Goal: Task Accomplishment & Management: Manage account settings

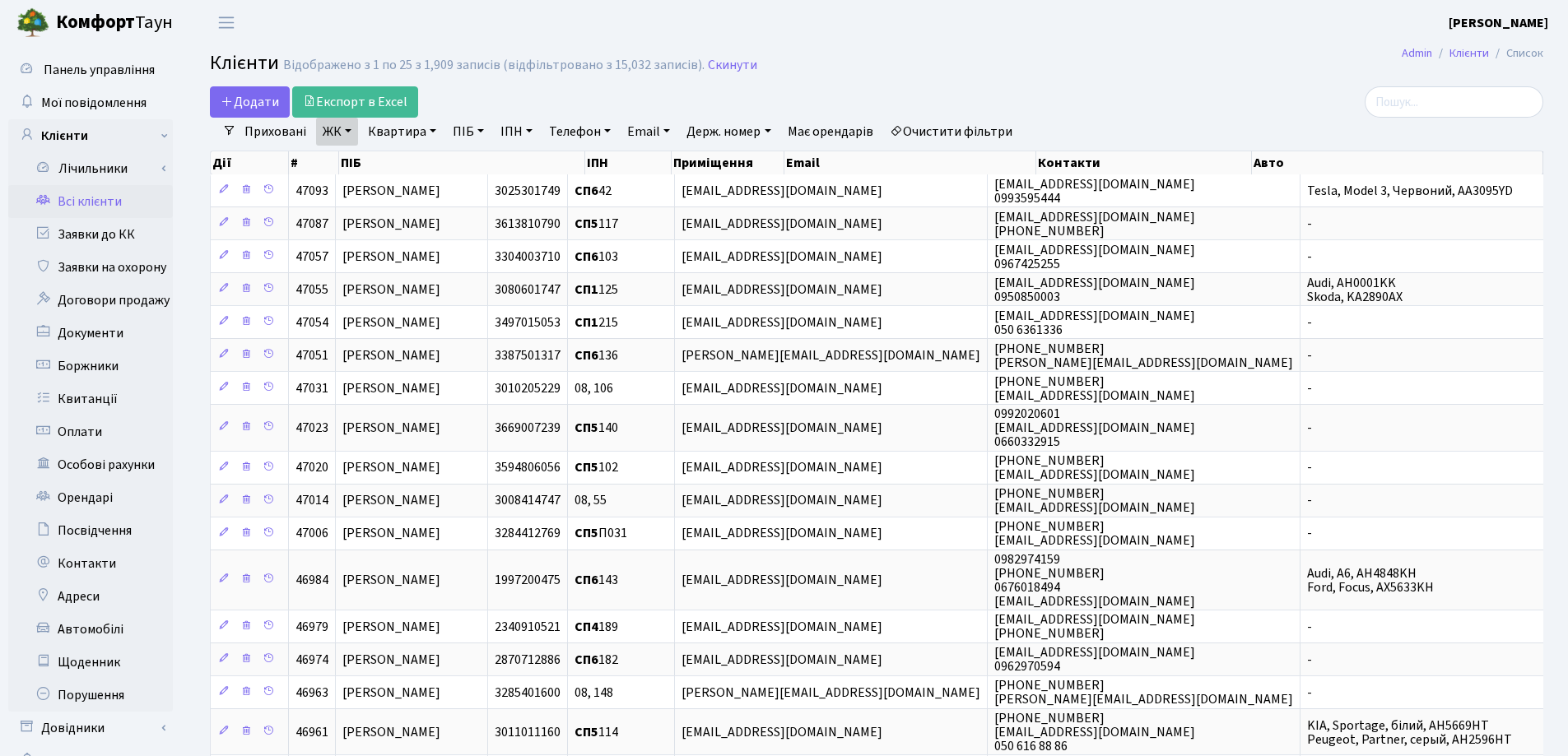
select select "25"
click at [103, 236] on link "Заявки до КК" at bounding box center [91, 234] width 165 height 33
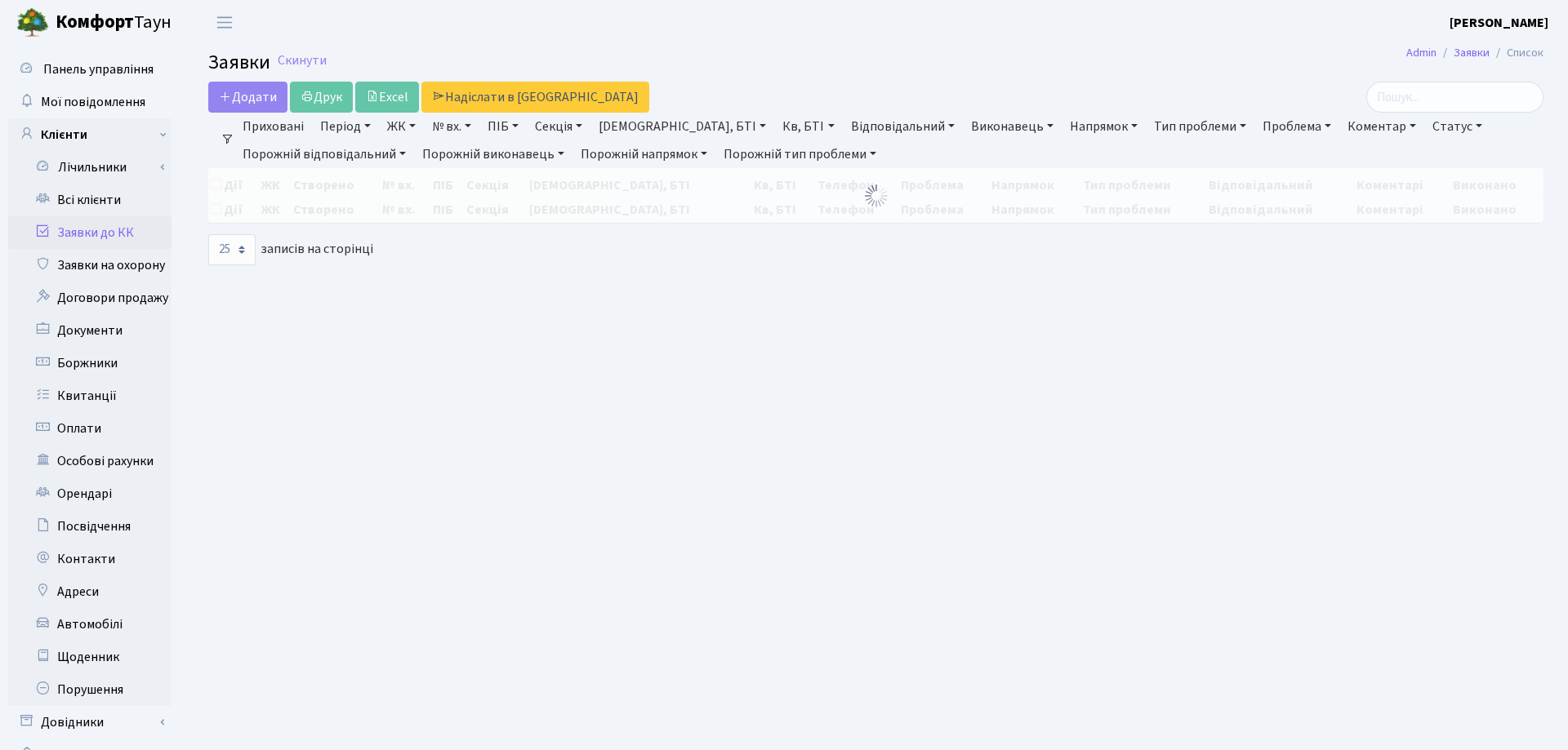
select select "25"
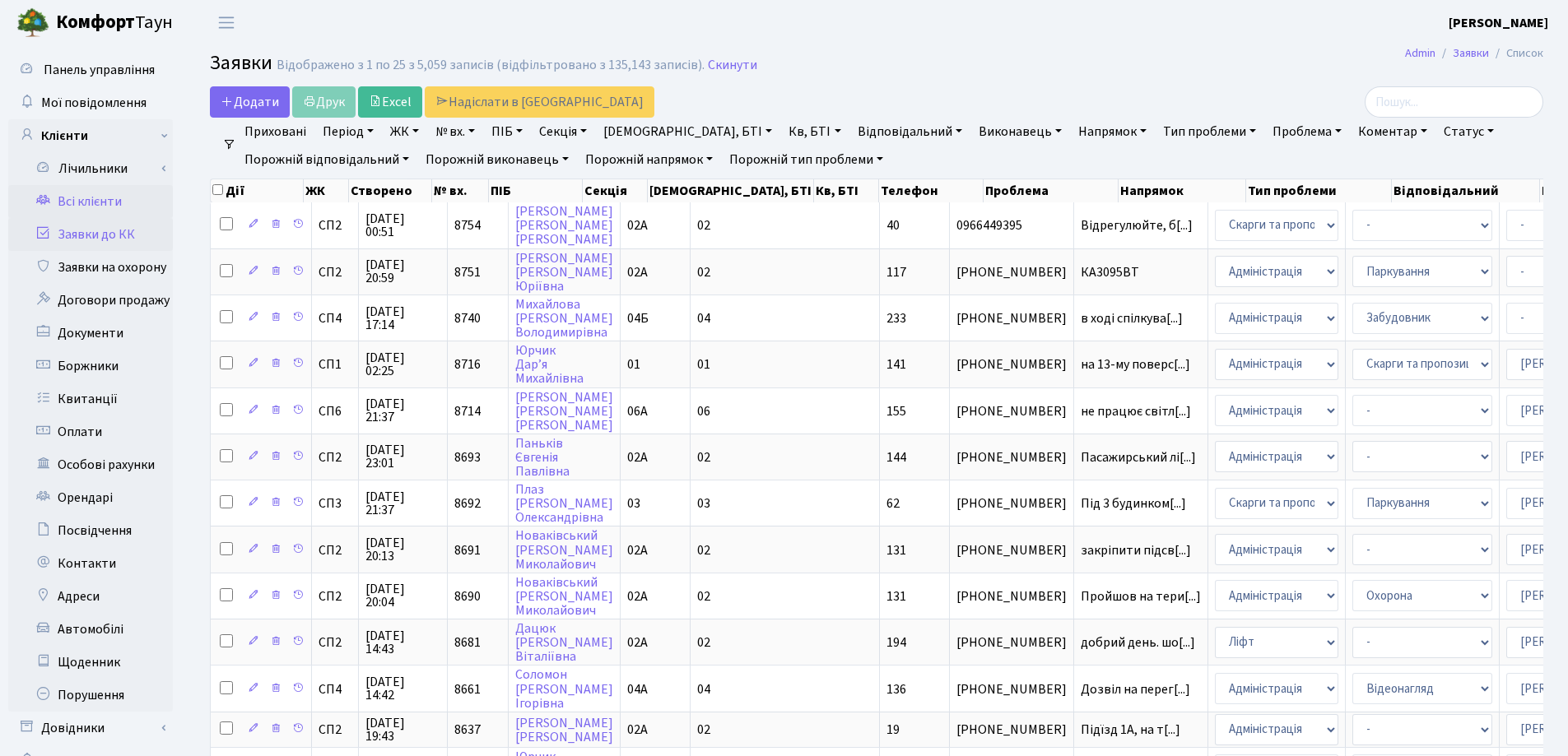
click at [103, 197] on link "Всі клієнти" at bounding box center [91, 202] width 165 height 33
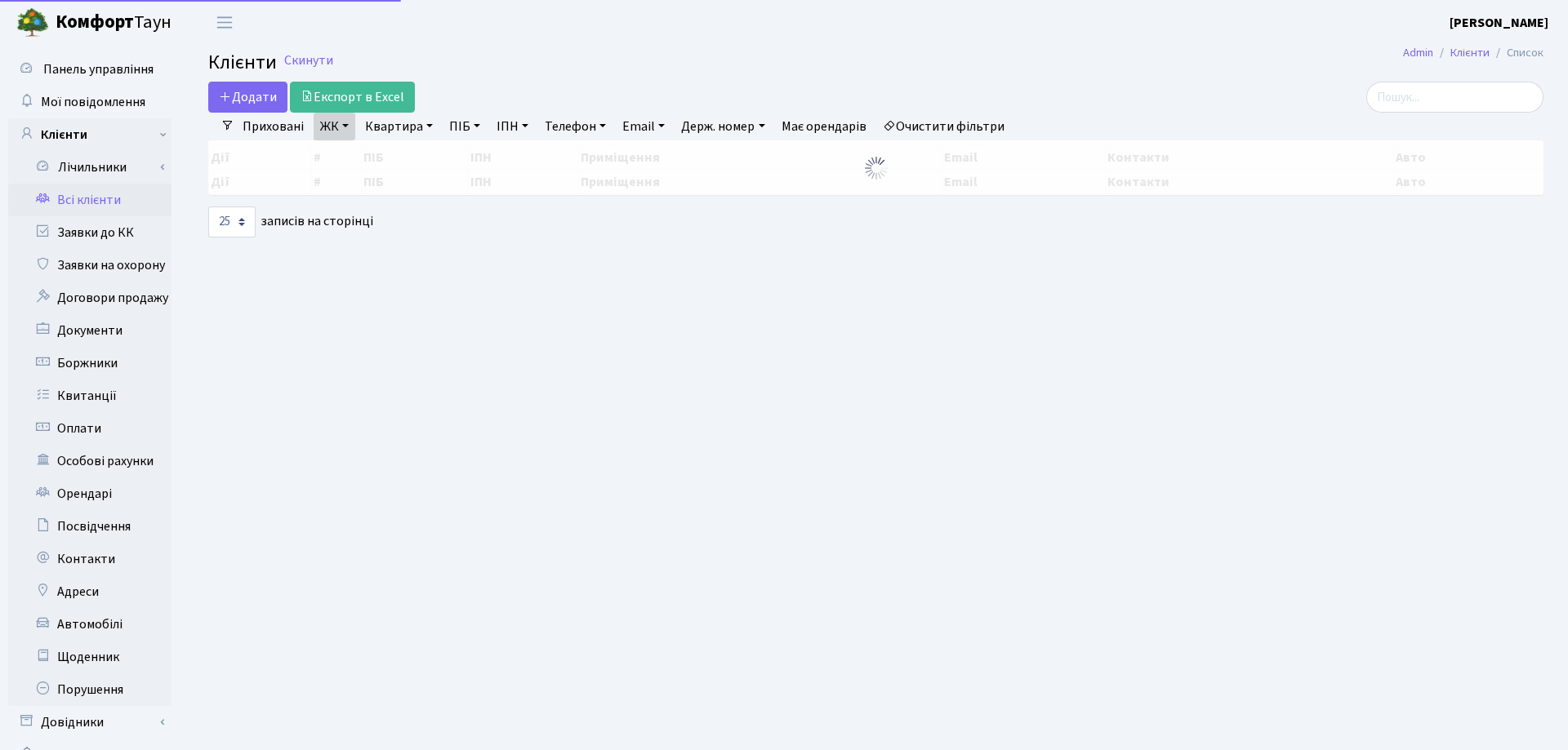
select select "25"
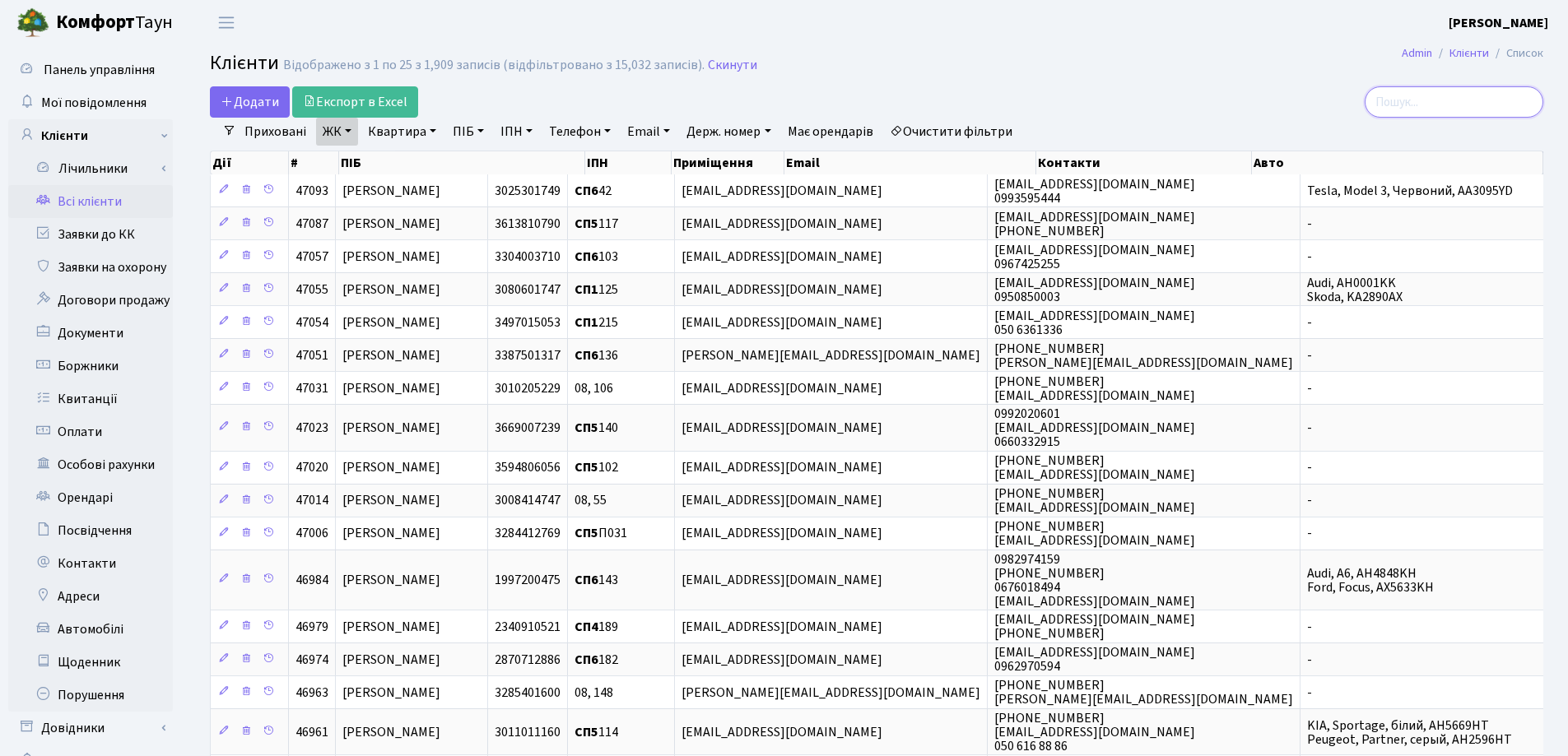
click at [1442, 103] on input "search" at bounding box center [1453, 102] width 179 height 31
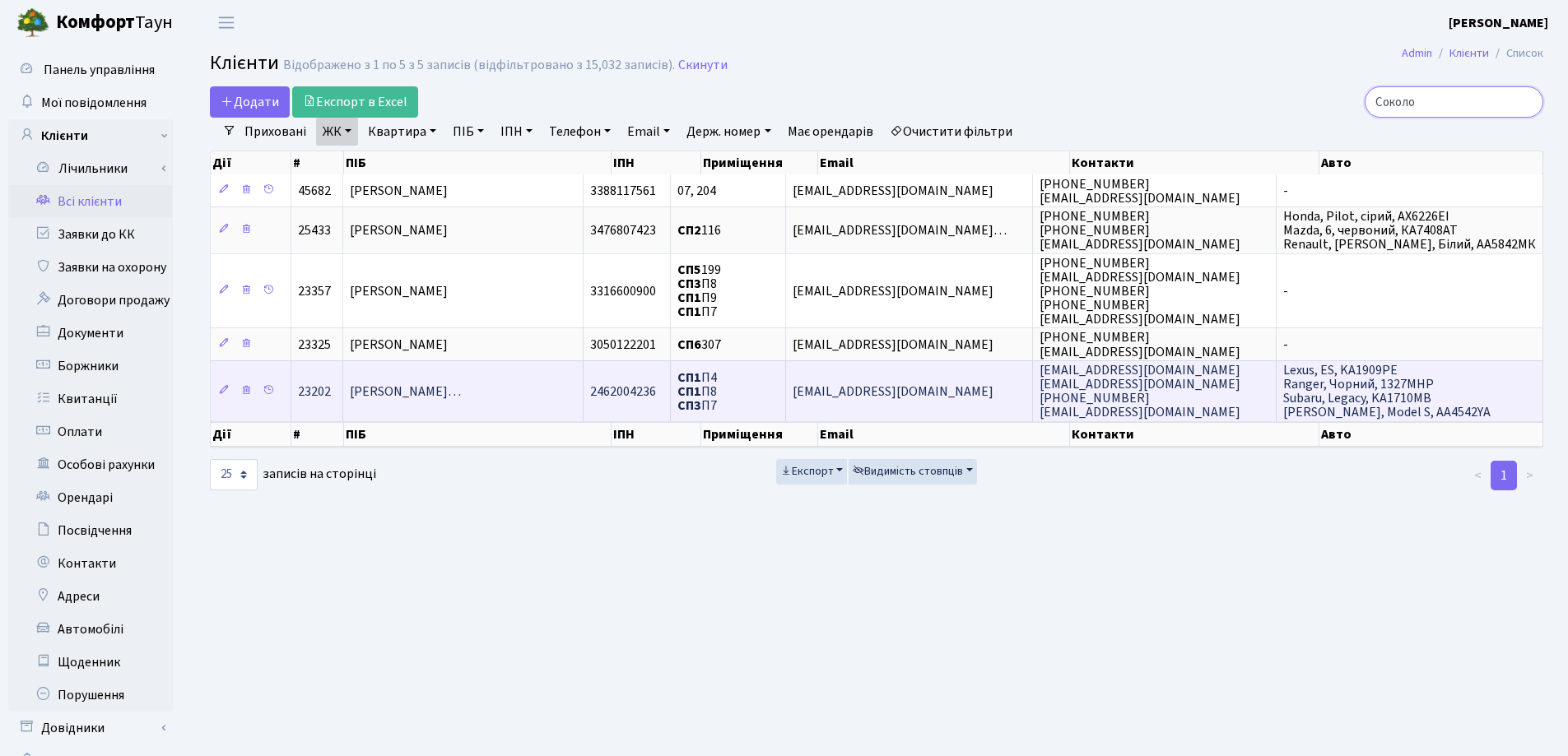
type input "Соколо"
click at [461, 383] on span "Соколовський Валерій Валентинови…" at bounding box center [405, 392] width 111 height 18
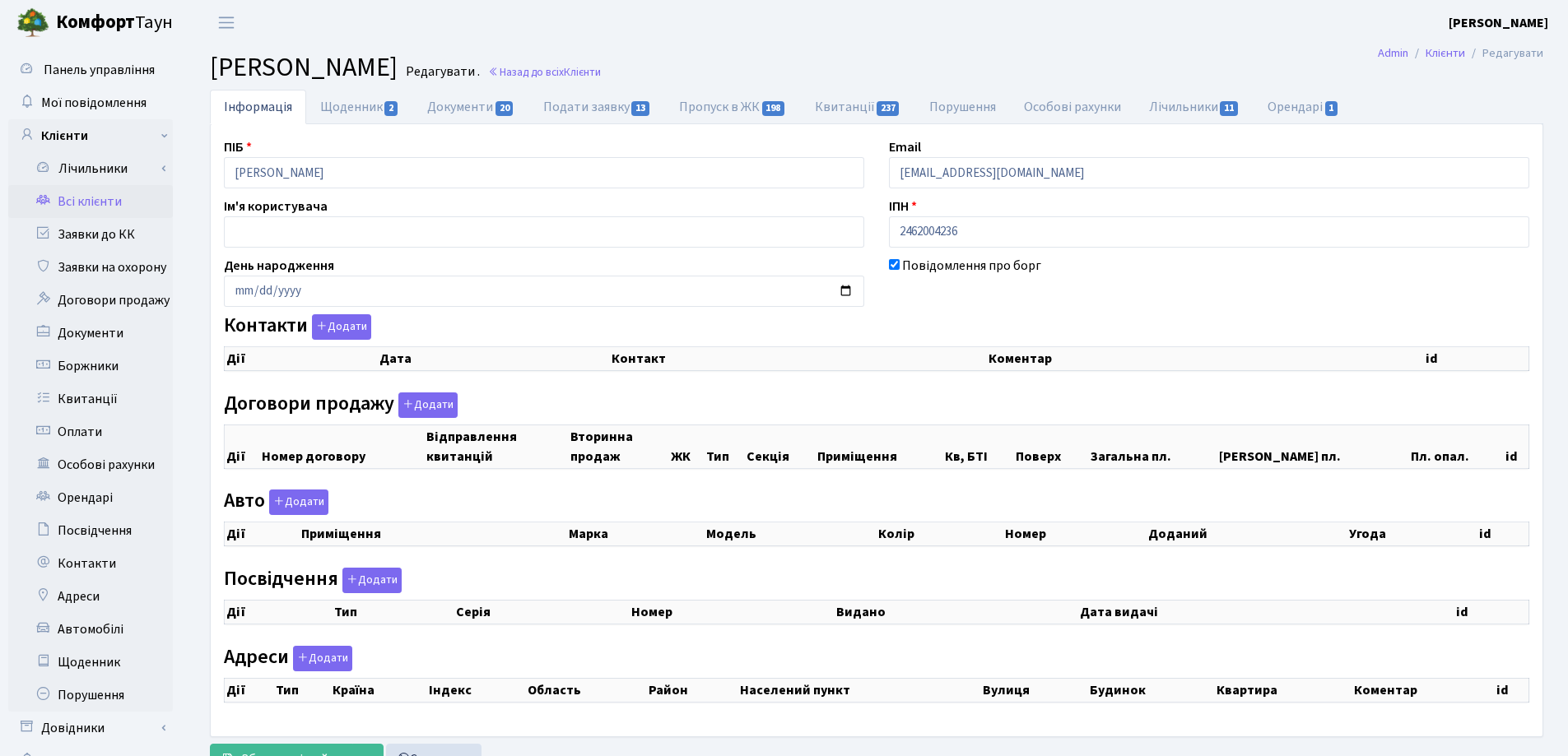
checkbox input "true"
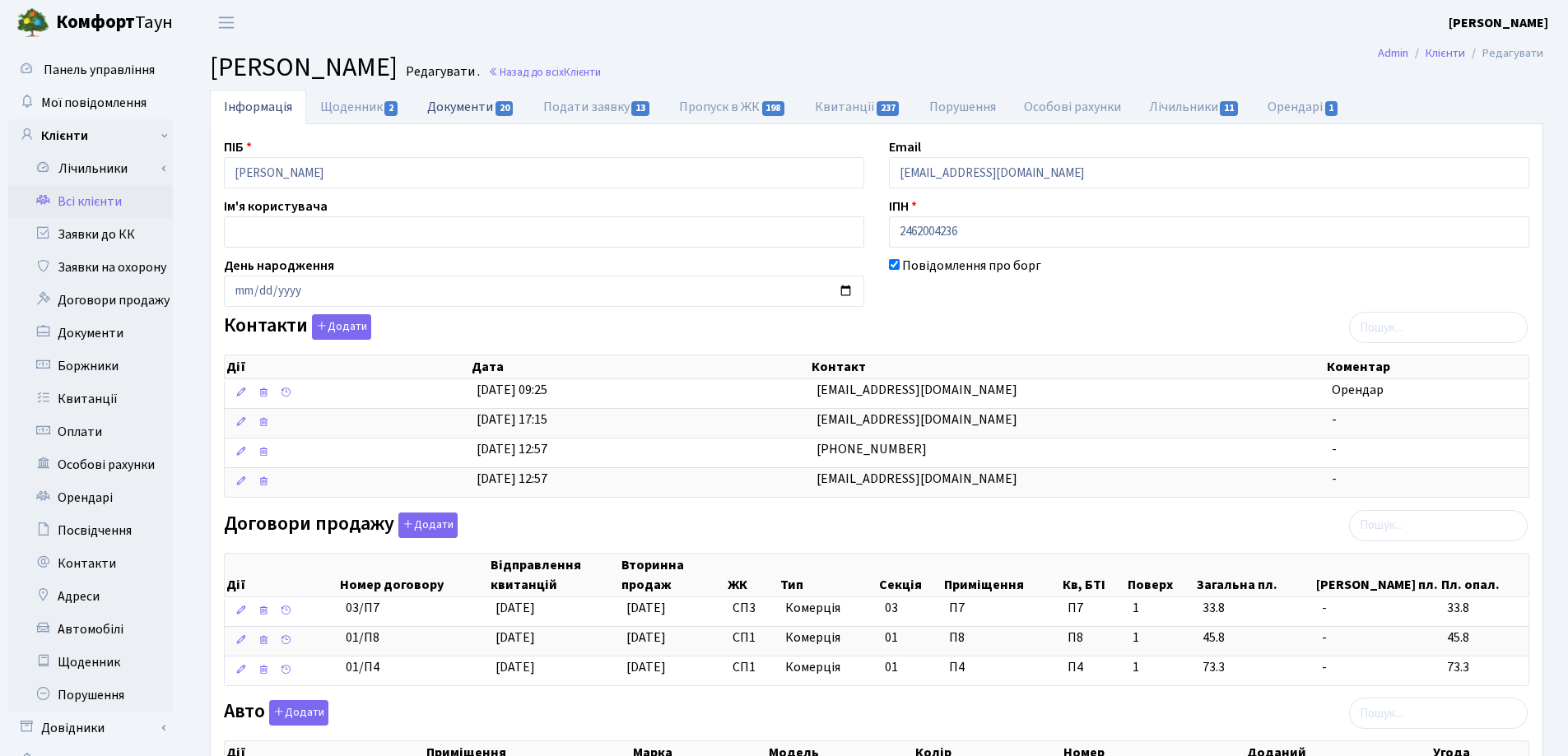
click at [456, 110] on link "Документи 20" at bounding box center [470, 106] width 115 height 34
select select "25"
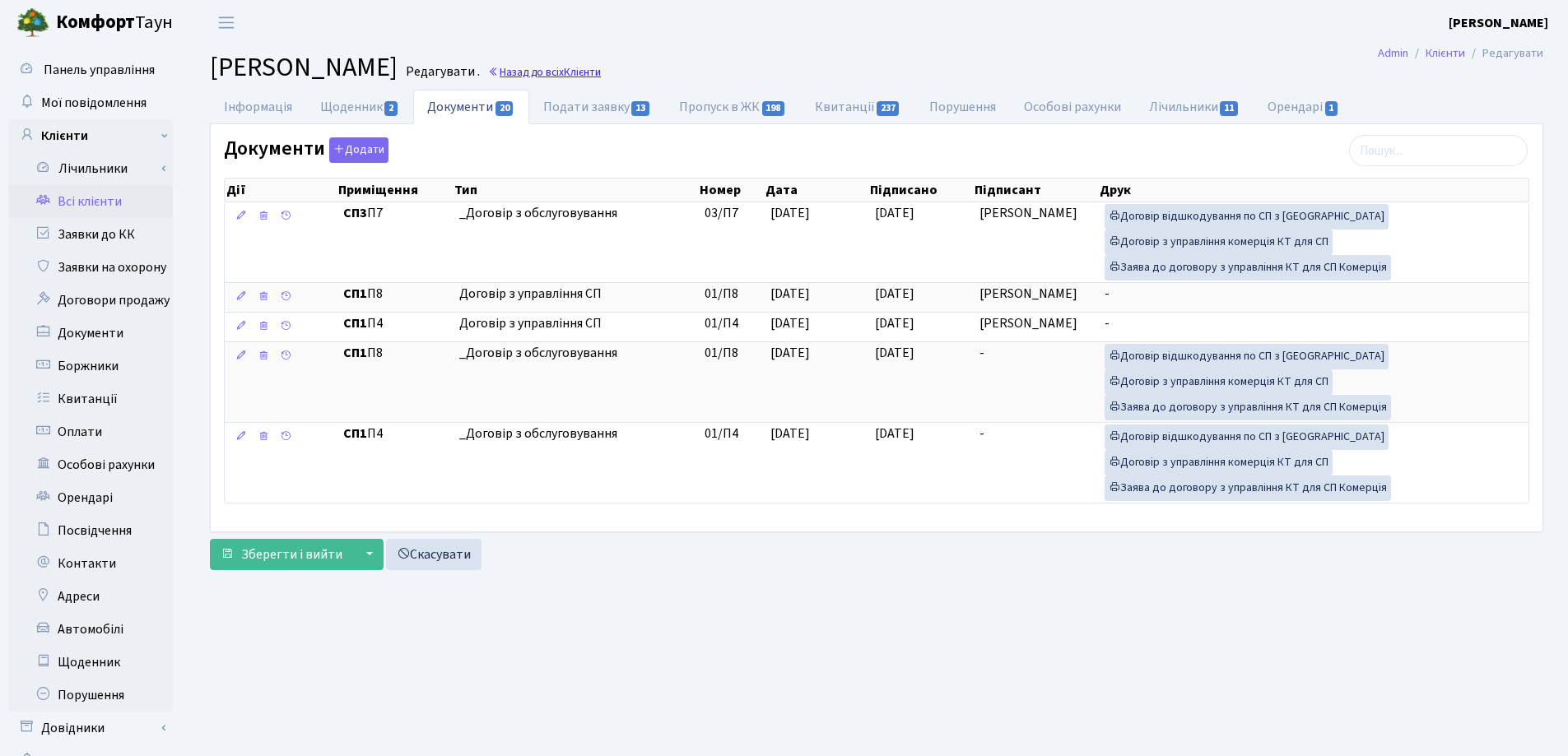
click at [601, 71] on link "Назад до всіх Клієнти" at bounding box center [544, 72] width 113 height 15
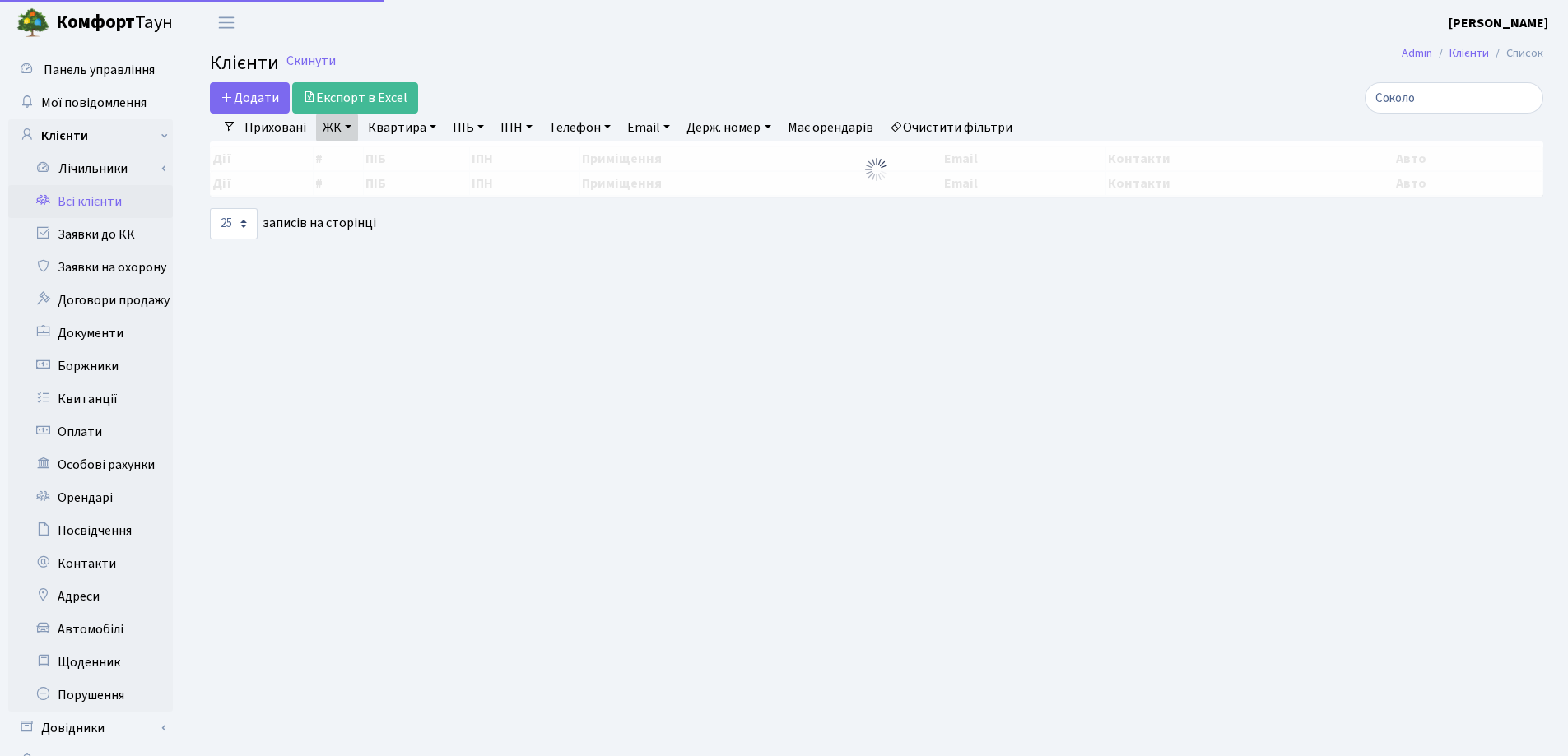
select select "25"
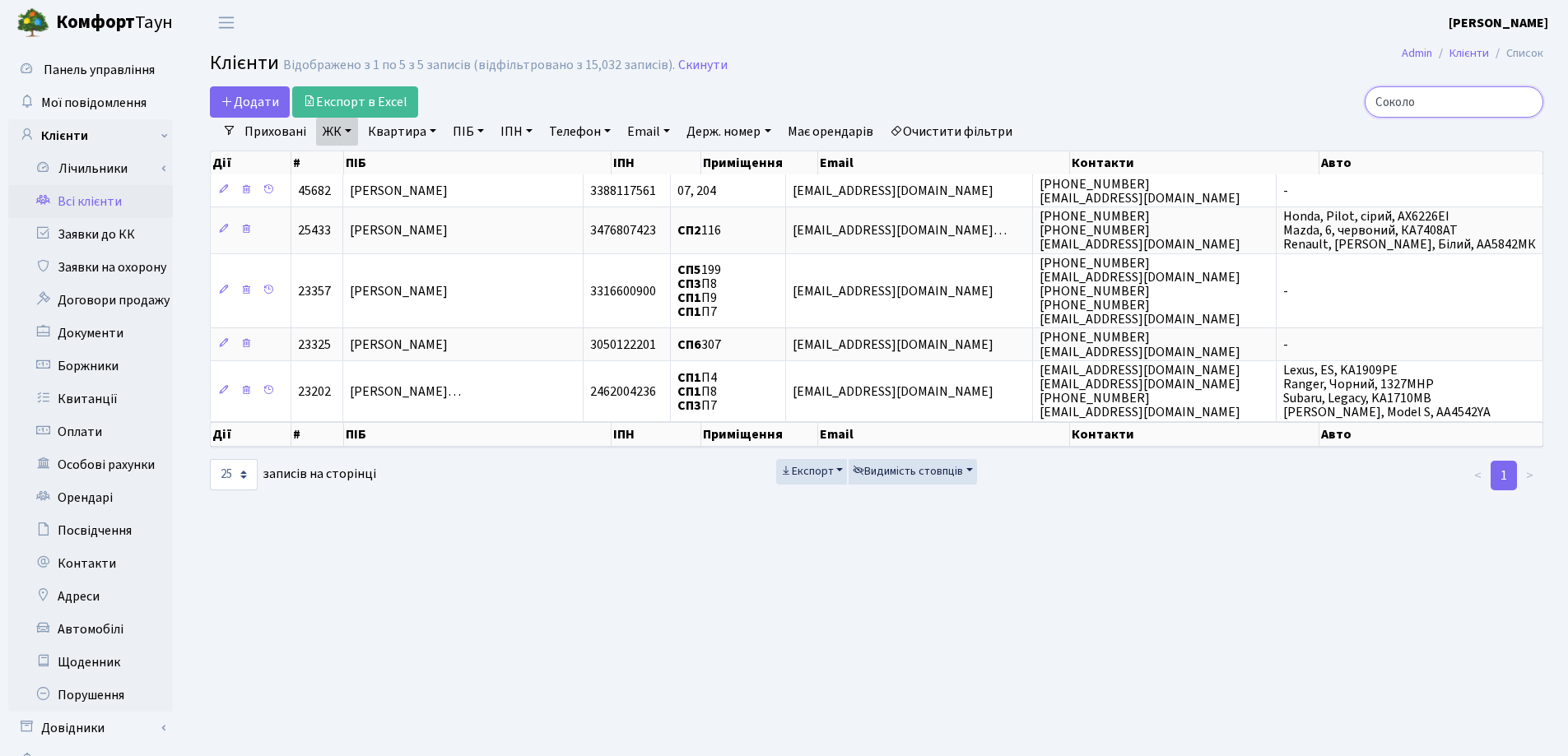
click at [1527, 101] on input "Соколо" at bounding box center [1453, 102] width 179 height 31
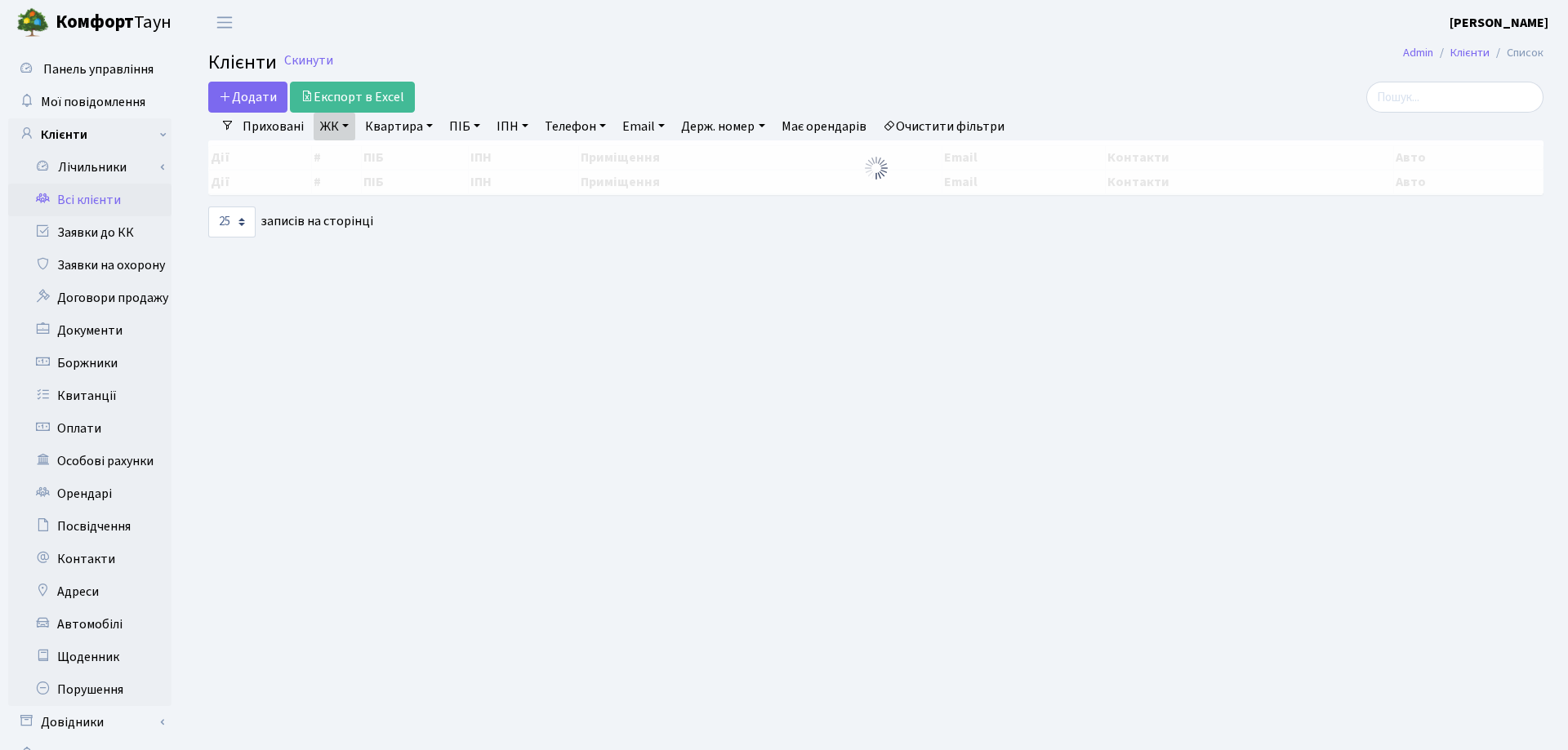
select select "25"
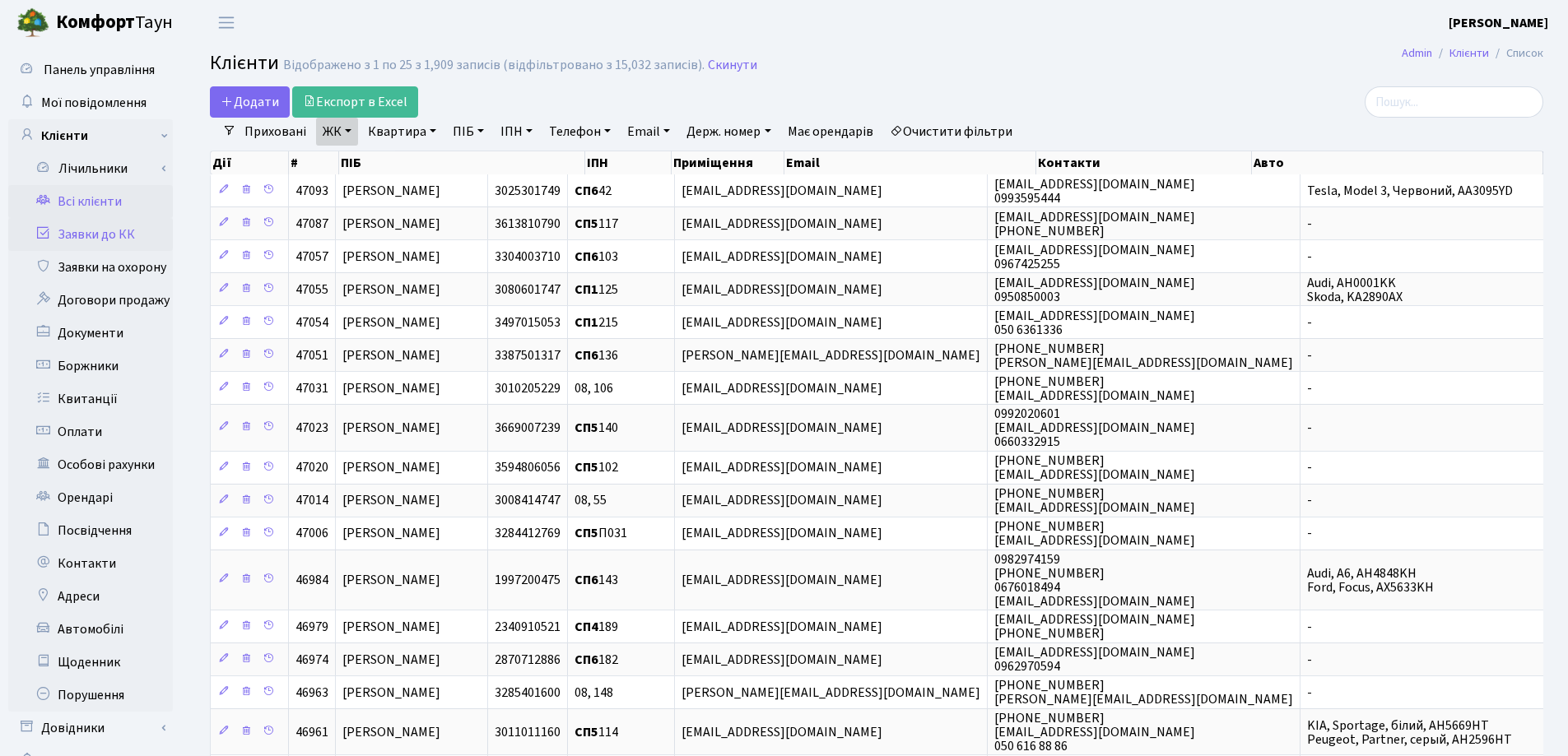
click at [106, 236] on link "Заявки до КК" at bounding box center [91, 234] width 165 height 33
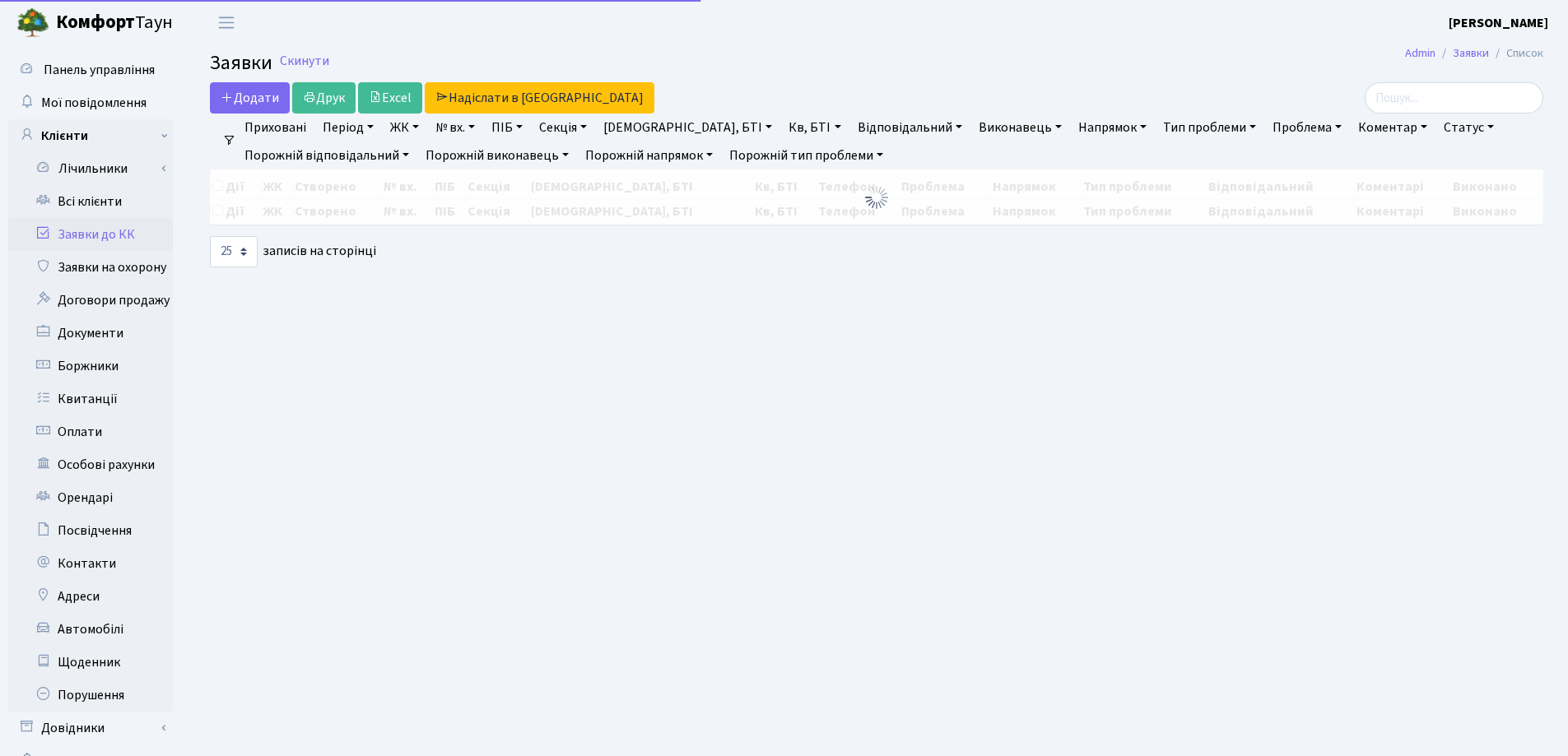
select select "25"
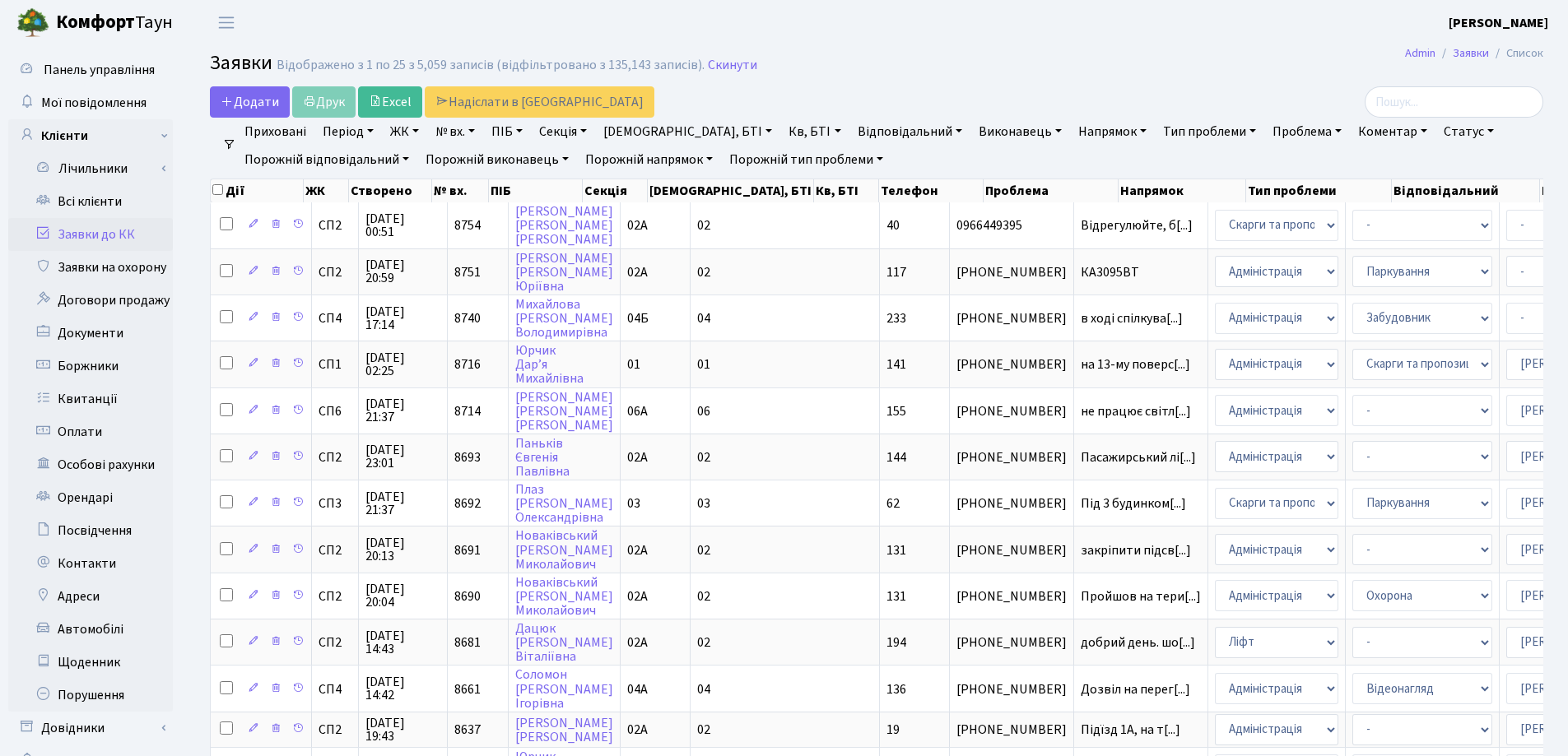
click at [1180, 67] on h2 "Заявки Відображено з 1 по 25 з 5,059 записів (відфільтровано з 135,143 записів)…" at bounding box center [877, 66] width 1334 height 28
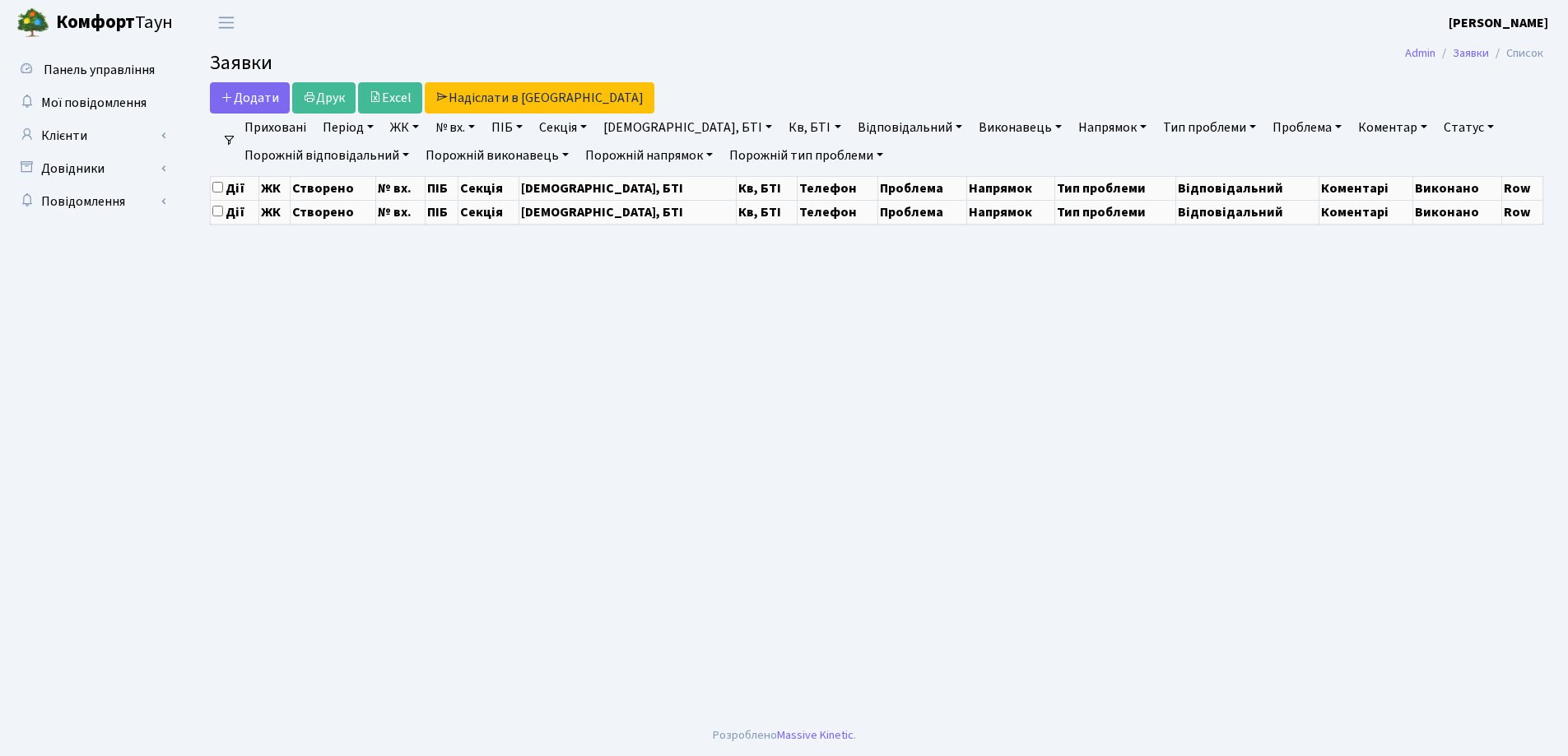
select select "25"
